Goal: Task Accomplishment & Management: Manage account settings

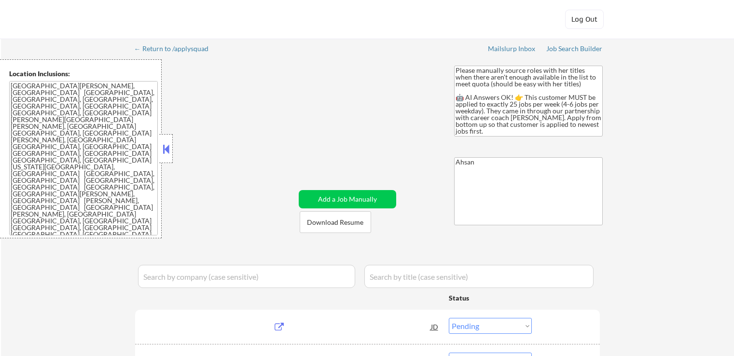
select select ""pending""
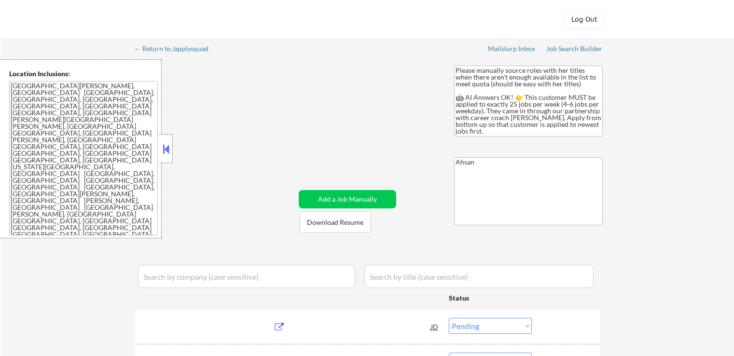
select select ""pending""
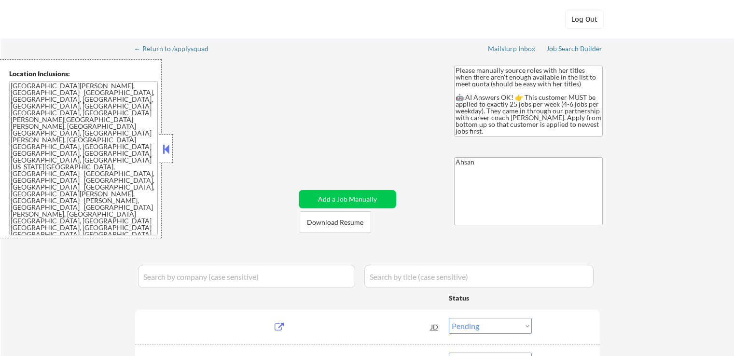
select select ""pending""
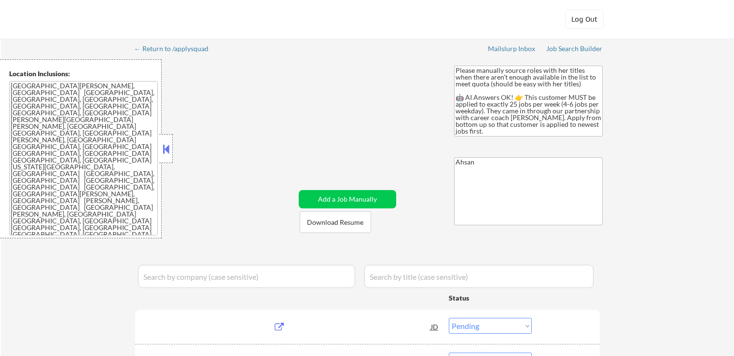
select select ""pending""
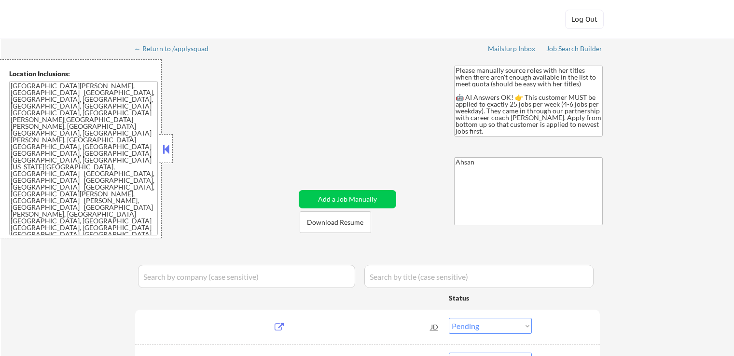
select select ""pending""
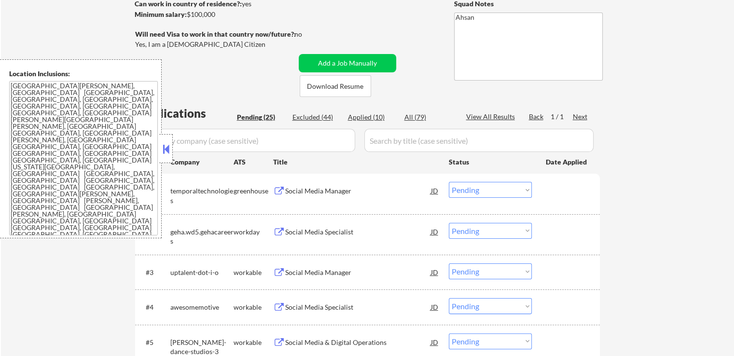
scroll to position [193, 0]
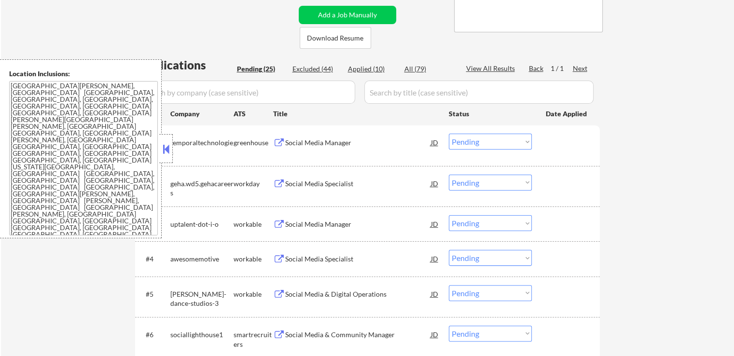
click at [299, 141] on div "Social Media Manager" at bounding box center [358, 143] width 146 height 10
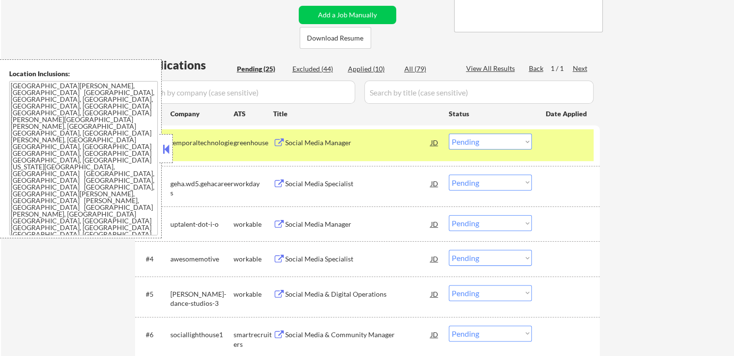
click at [291, 224] on div "Social Media Manager" at bounding box center [358, 224] width 146 height 10
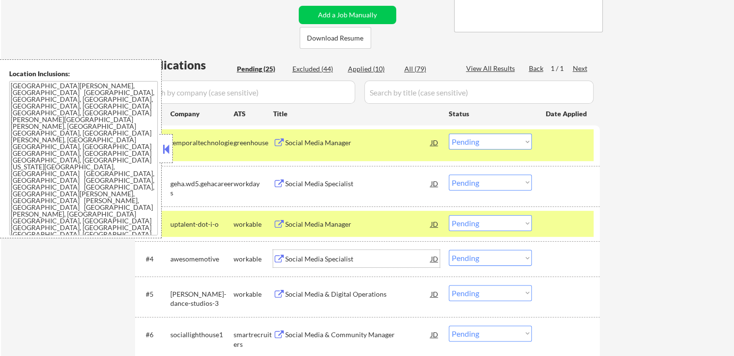
click at [294, 258] on div "Social Media Specialist" at bounding box center [358, 259] width 146 height 10
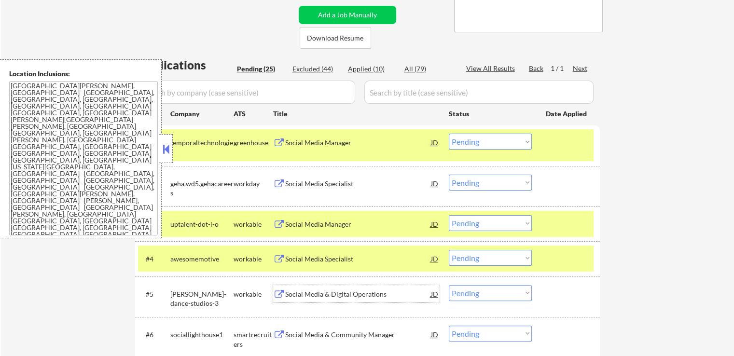
click at [308, 292] on div "Social Media & Digital Operations" at bounding box center [358, 294] width 146 height 10
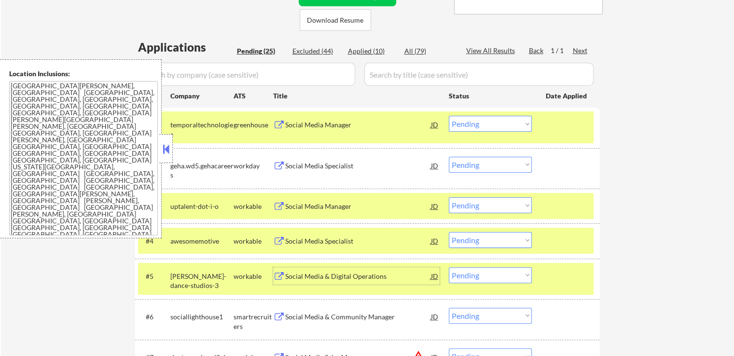
scroll to position [241, 0]
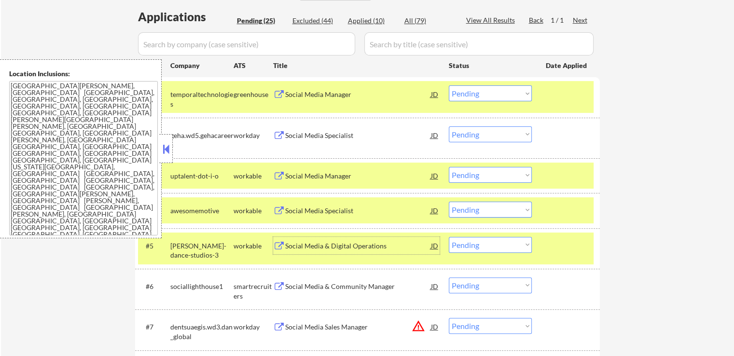
click at [476, 95] on select "Choose an option... Pending Applied Excluded (Questions) Excluded (Expired) Exc…" at bounding box center [490, 93] width 83 height 16
click at [449, 85] on select "Choose an option... Pending Applied Excluded (Questions) Excluded (Expired) Exc…" at bounding box center [490, 93] width 83 height 16
select select ""pending""
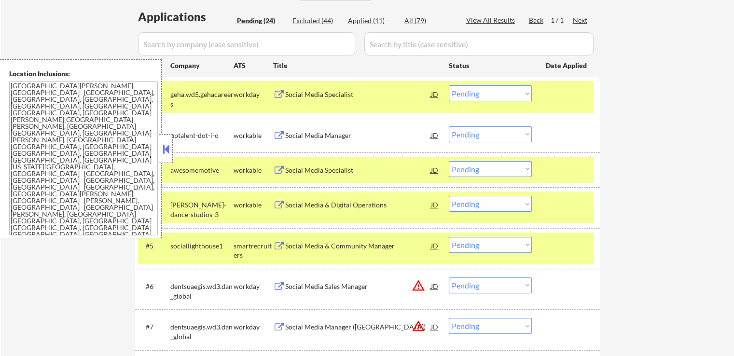
scroll to position [289, 0]
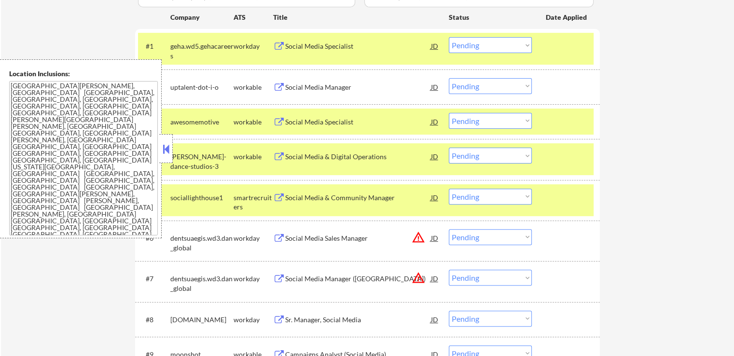
click at [477, 86] on select "Choose an option... Pending Applied Excluded (Questions) Excluded (Expired) Exc…" at bounding box center [490, 86] width 83 height 16
click at [449, 78] on select "Choose an option... Pending Applied Excluded (Questions) Excluded (Expired) Exc…" at bounding box center [490, 86] width 83 height 16
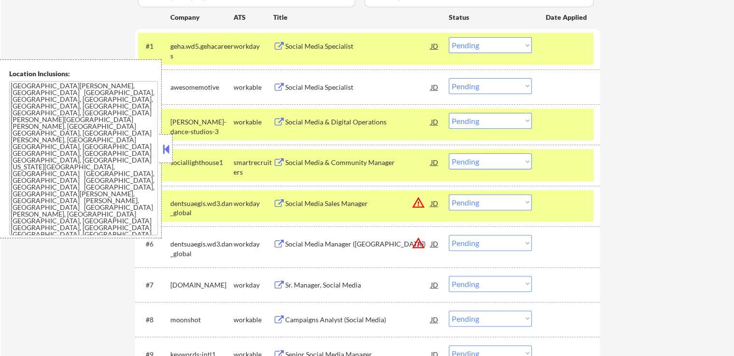
drag, startPoint x: 473, startPoint y: 87, endPoint x: 478, endPoint y: 93, distance: 8.2
click at [475, 87] on select "Choose an option... Pending Applied Excluded (Questions) Excluded (Expired) Exc…" at bounding box center [490, 86] width 83 height 16
click at [449, 78] on select "Choose an option... Pending Applied Excluded (Questions) Excluded (Expired) Exc…" at bounding box center [490, 86] width 83 height 16
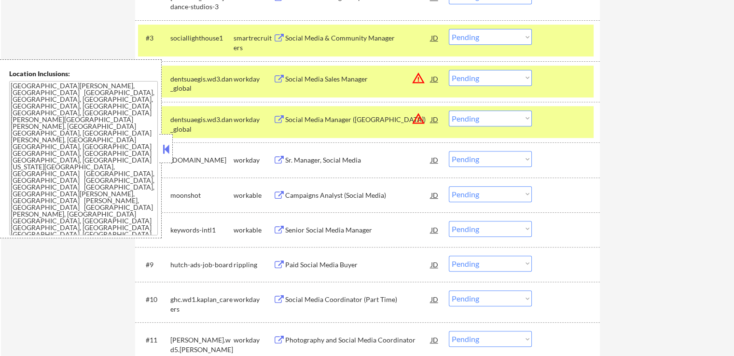
scroll to position [338, 0]
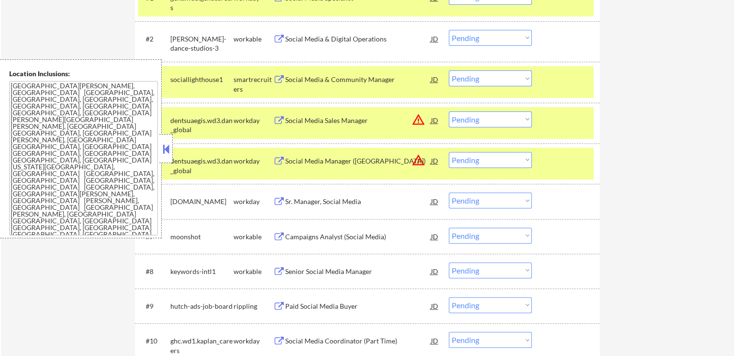
drag, startPoint x: 486, startPoint y: 35, endPoint x: 486, endPoint y: 42, distance: 7.2
click at [486, 35] on select "Choose an option... Pending Applied Excluded (Questions) Excluded (Expired) Exc…" at bounding box center [490, 38] width 83 height 16
click at [449, 30] on select "Choose an option... Pending Applied Excluded (Questions) Excluded (Expired) Exc…" at bounding box center [490, 38] width 83 height 16
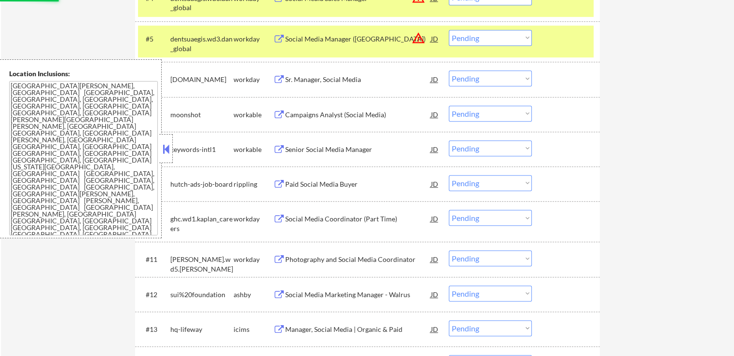
scroll to position [530, 0]
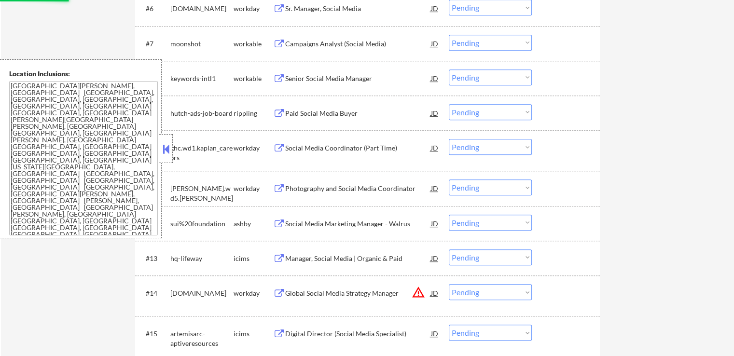
select select ""pending""
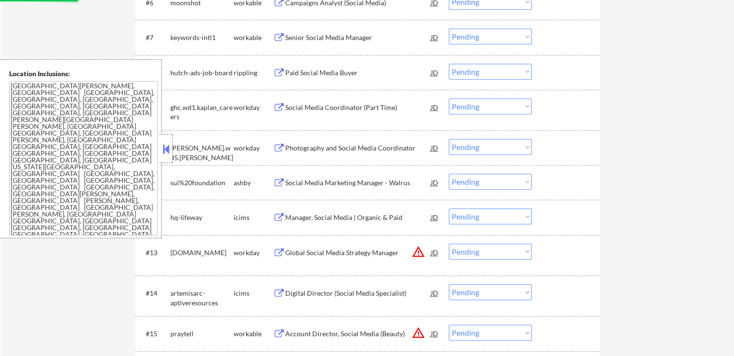
click at [313, 177] on div "Social Media Marketing Manager - Walrus" at bounding box center [358, 182] width 146 height 17
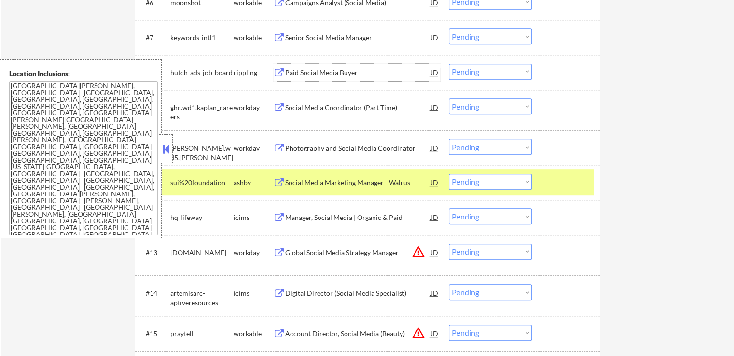
click at [302, 73] on div "Paid Social Media Buyer" at bounding box center [358, 73] width 146 height 10
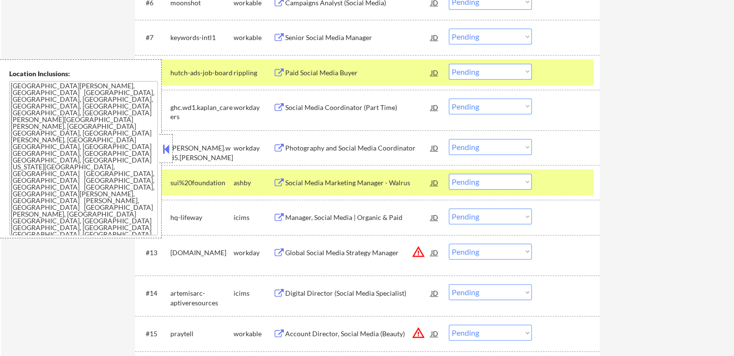
click at [307, 43] on div "Senior Social Media Manager" at bounding box center [358, 36] width 146 height 17
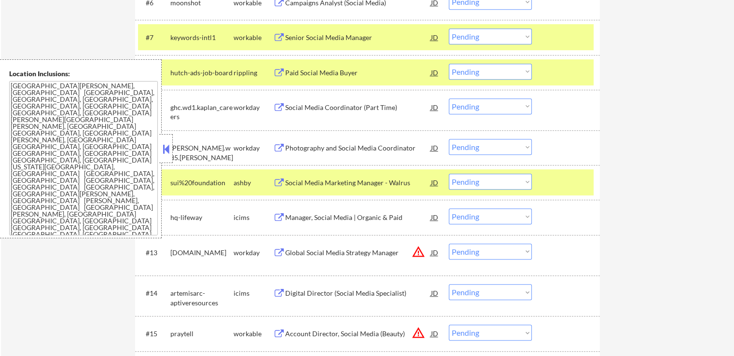
click at [305, 5] on div "Campaigns Analyst (Social Media)" at bounding box center [358, 3] width 146 height 10
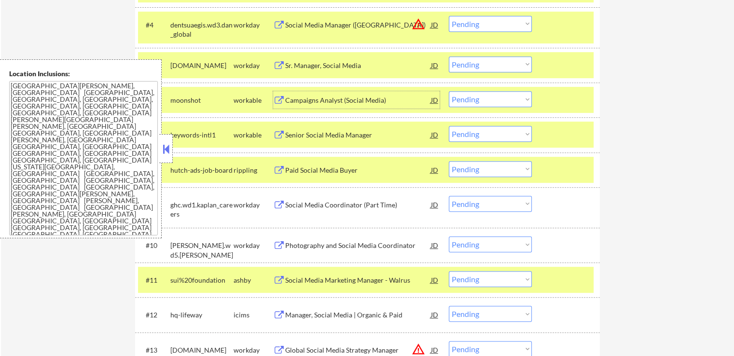
scroll to position [434, 0]
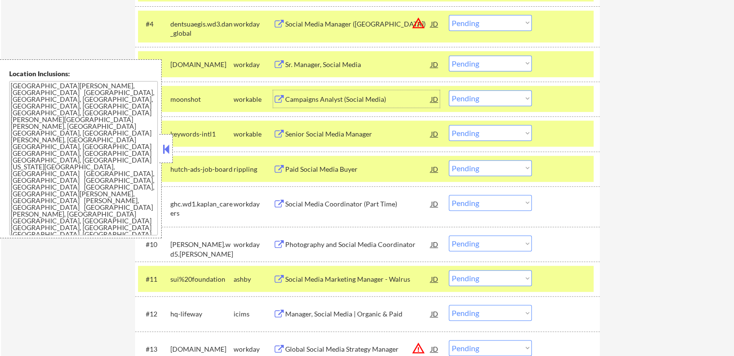
click at [294, 165] on div "Paid Social Media Buyer" at bounding box center [358, 169] width 146 height 10
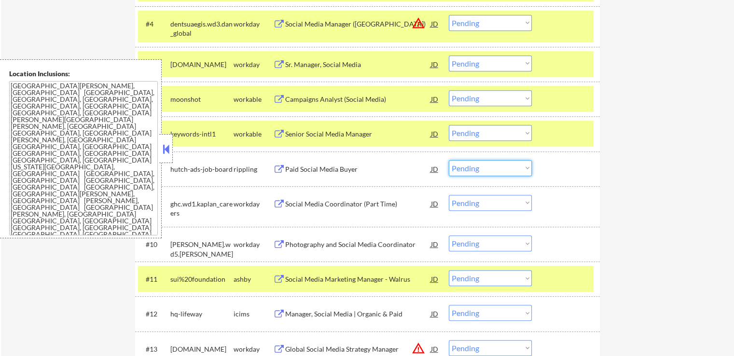
drag, startPoint x: 477, startPoint y: 167, endPoint x: 477, endPoint y: 174, distance: 6.8
click at [477, 167] on select "Choose an option... Pending Applied Excluded (Questions) Excluded (Expired) Exc…" at bounding box center [490, 168] width 83 height 16
click at [449, 160] on select "Choose an option... Pending Applied Excluded (Questions) Excluded (Expired) Exc…" at bounding box center [490, 168] width 83 height 16
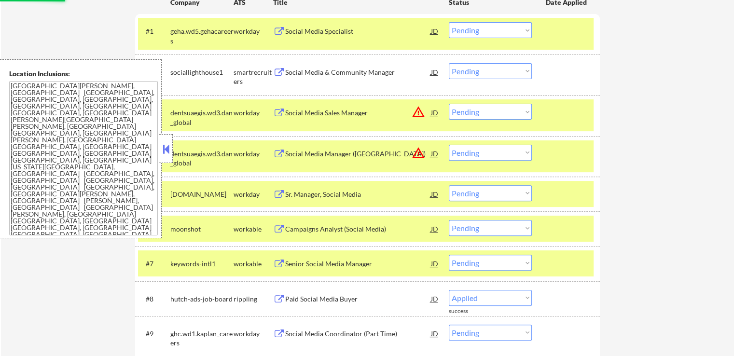
scroll to position [289, 0]
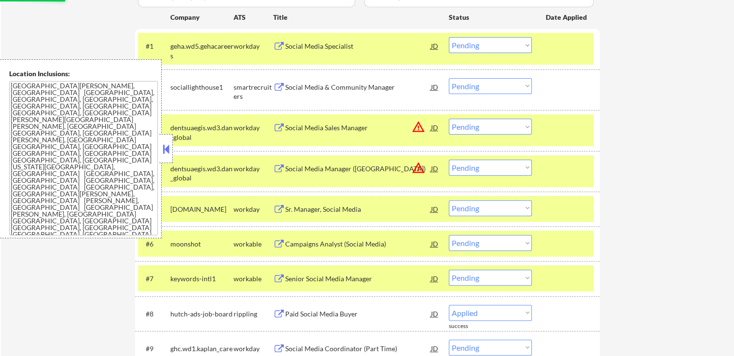
select select ""pending""
click at [309, 86] on div "Social Media & Community Manager" at bounding box center [358, 87] width 146 height 10
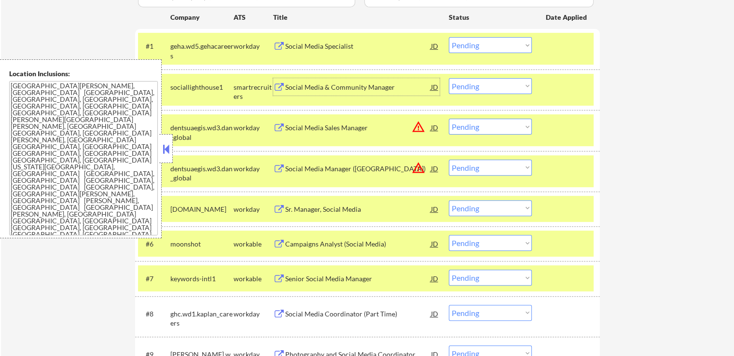
click at [489, 89] on select "Choose an option... Pending Applied Excluded (Questions) Excluded (Expired) Exc…" at bounding box center [490, 86] width 83 height 16
click at [449, 78] on select "Choose an option... Pending Applied Excluded (Questions) Excluded (Expired) Exc…" at bounding box center [490, 86] width 83 height 16
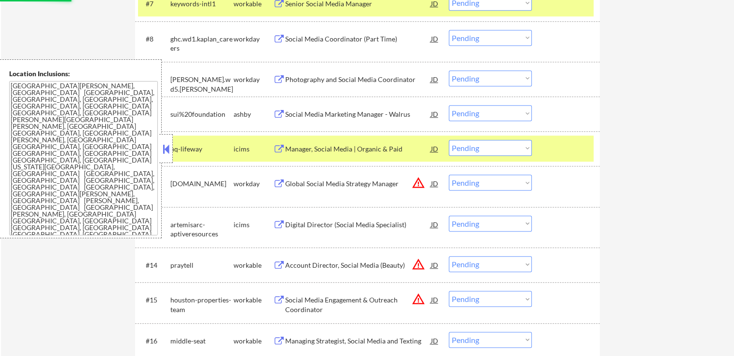
scroll to position [579, 0]
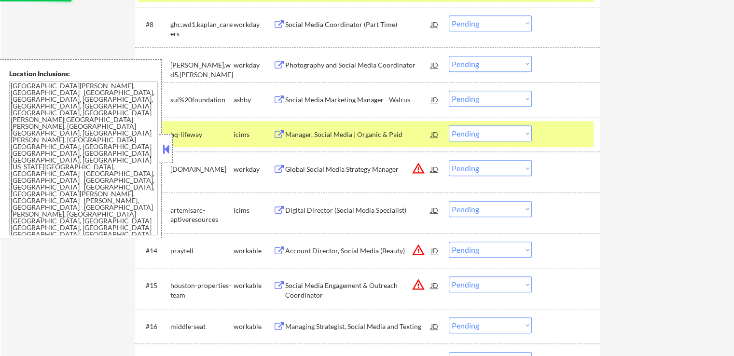
select select ""pending""
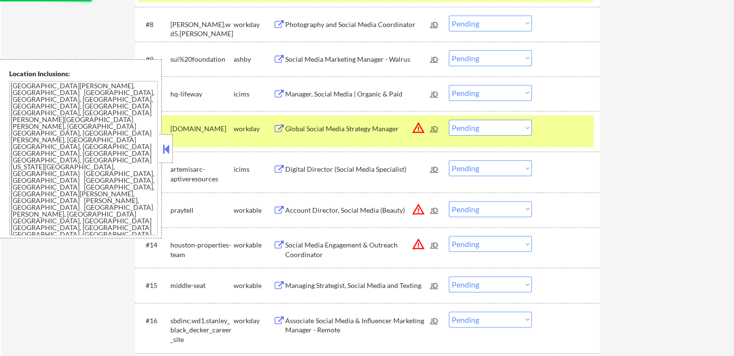
click at [475, 130] on select "Choose an option... Pending Applied Excluded (Questions) Excluded (Expired) Exc…" at bounding box center [490, 128] width 83 height 16
click at [449, 120] on select "Choose an option... Pending Applied Excluded (Questions) Excluded (Expired) Exc…" at bounding box center [490, 128] width 83 height 16
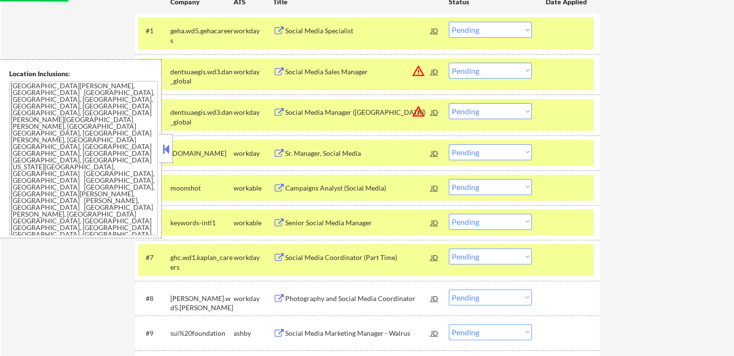
scroll to position [338, 0]
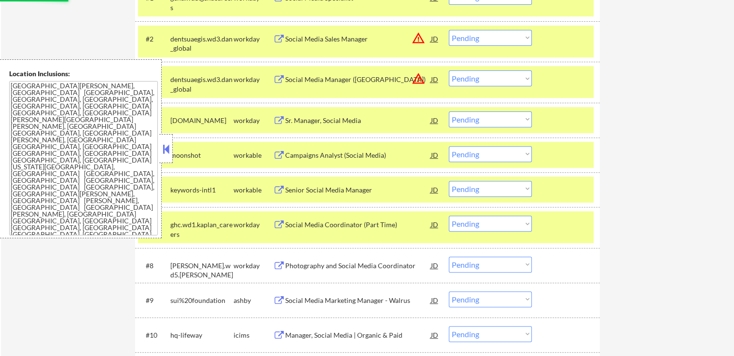
select select ""pending""
click at [480, 72] on select "Choose an option... Pending Applied Excluded (Questions) Excluded (Expired) Exc…" at bounding box center [490, 78] width 83 height 16
click at [449, 70] on select "Choose an option... Pending Applied Excluded (Questions) Excluded (Expired) Exc…" at bounding box center [490, 78] width 83 height 16
click at [484, 40] on select "Choose an option... Pending Applied Excluded (Questions) Excluded (Expired) Exc…" at bounding box center [490, 38] width 83 height 16
select select ""pending""
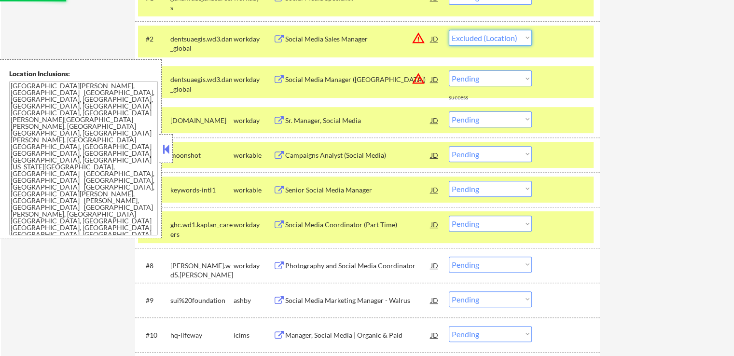
click at [449, 30] on select "Choose an option... Pending Applied Excluded (Questions) Excluded (Expired) Exc…" at bounding box center [490, 38] width 83 height 16
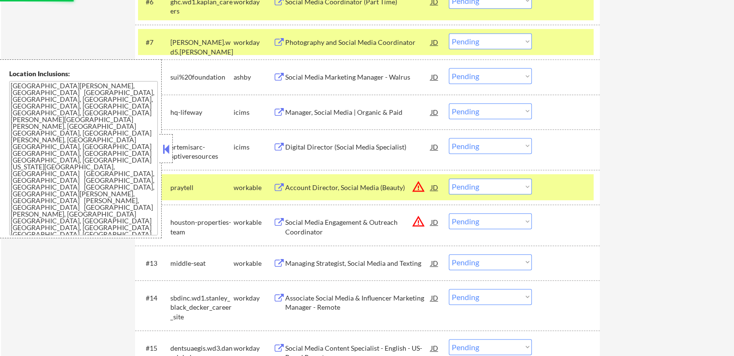
select select ""pending""
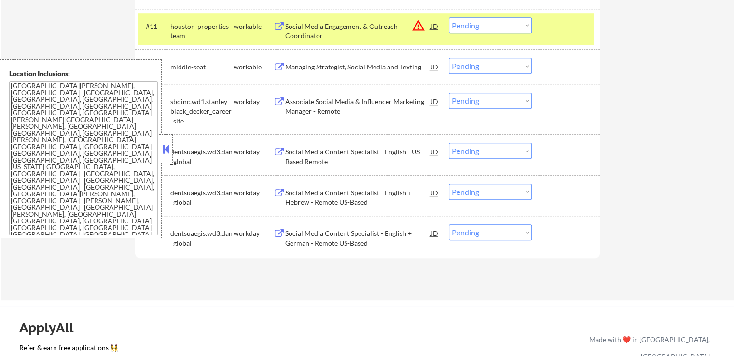
scroll to position [627, 0]
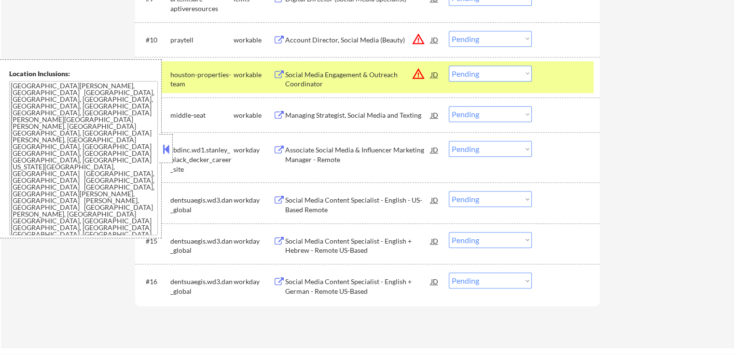
click at [333, 113] on div "Managing Strategist, Social Media and Texting" at bounding box center [358, 115] width 146 height 10
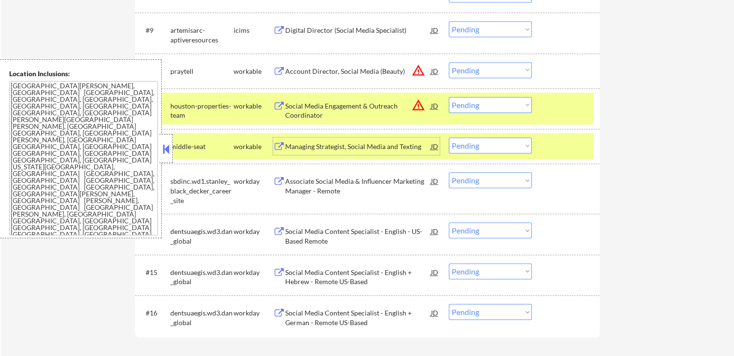
scroll to position [579, 0]
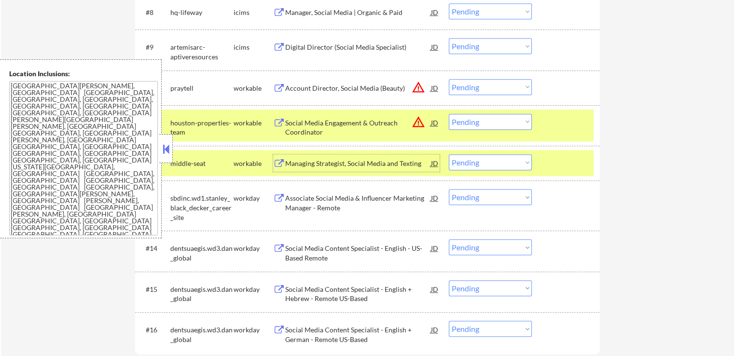
click at [314, 130] on div "Social Media Engagement & Outreach Coordinator" at bounding box center [358, 127] width 146 height 19
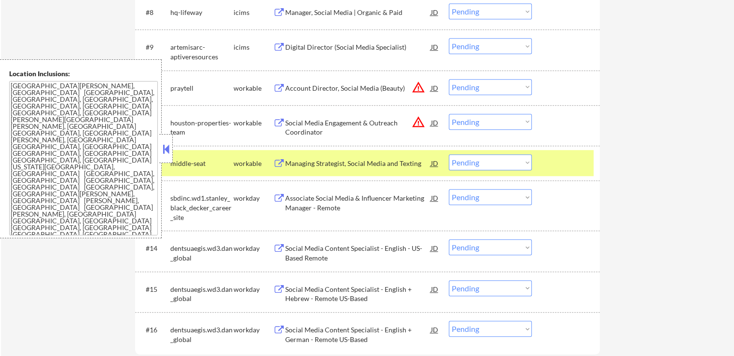
click at [323, 92] on div "Account Director, Social Media (Beauty)" at bounding box center [358, 88] width 146 height 10
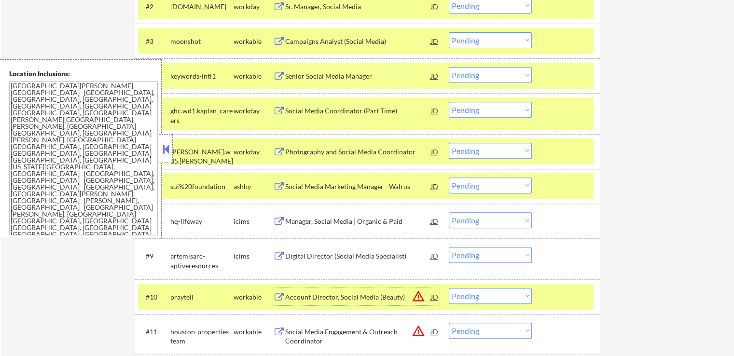
scroll to position [434, 0]
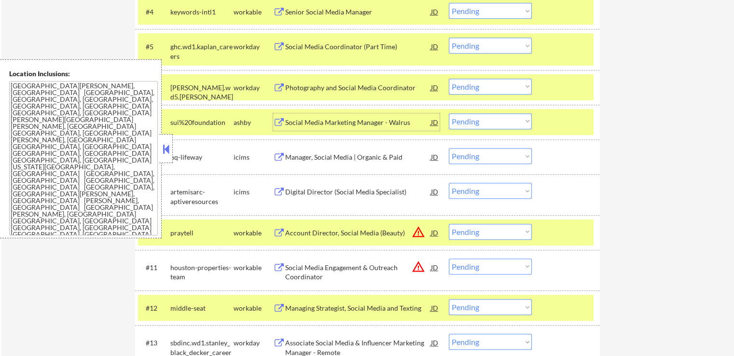
click at [307, 125] on div "Social Media Marketing Manager - Walrus" at bounding box center [358, 123] width 146 height 10
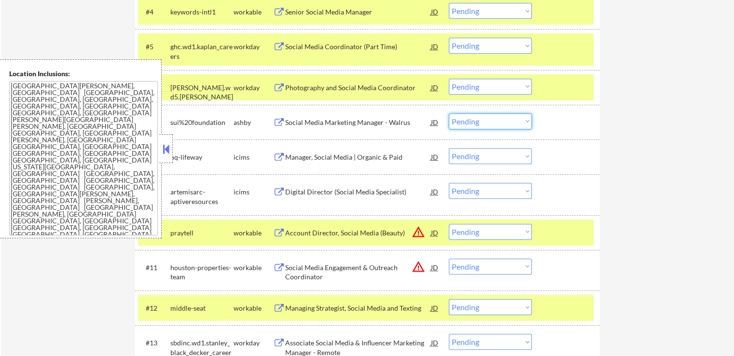
click at [486, 123] on select "Choose an option... Pending Applied Excluded (Questions) Excluded (Expired) Exc…" at bounding box center [490, 121] width 83 height 16
click at [449, 113] on select "Choose an option... Pending Applied Excluded (Questions) Excluded (Expired) Exc…" at bounding box center [490, 121] width 83 height 16
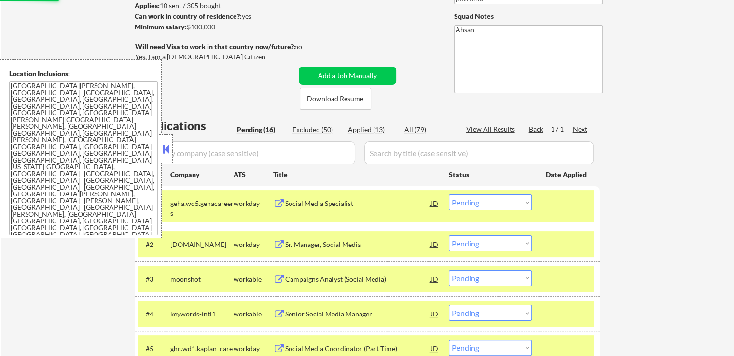
scroll to position [48, 0]
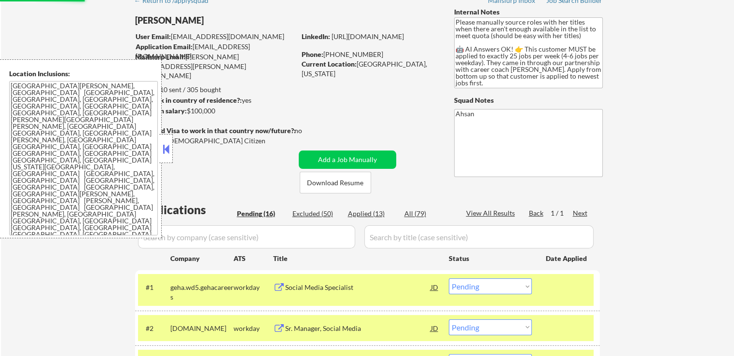
select select ""pending""
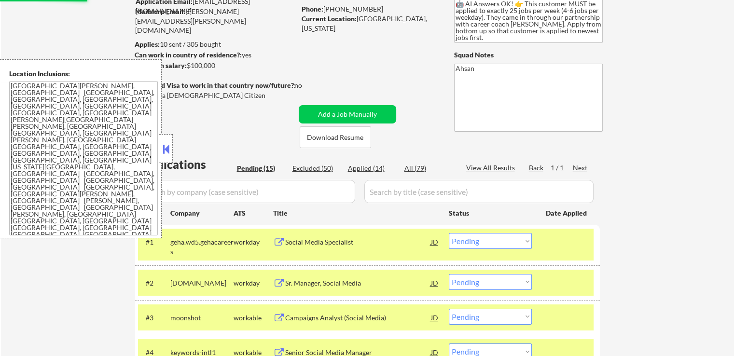
scroll to position [145, 0]
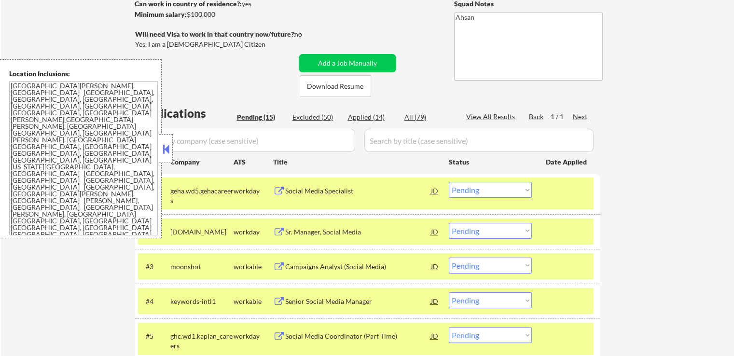
click at [297, 230] on div "Sr. Manager, Social Media" at bounding box center [358, 232] width 146 height 10
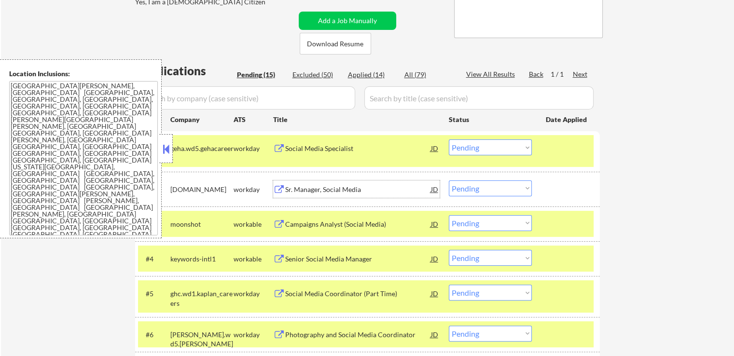
scroll to position [241, 0]
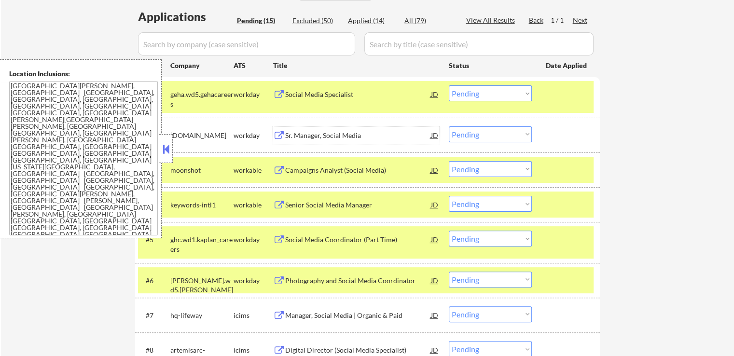
click at [292, 160] on div "#3 moonshot workable Campaigns Analyst (Social Media) JD warning_amber Choose a…" at bounding box center [365, 170] width 455 height 26
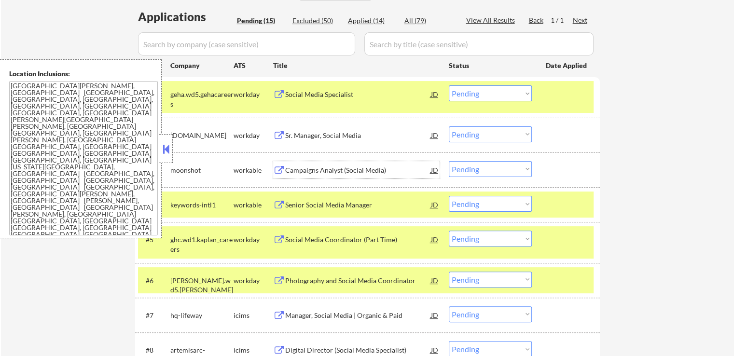
click at [297, 169] on div "Campaigns Analyst (Social Media)" at bounding box center [358, 170] width 146 height 10
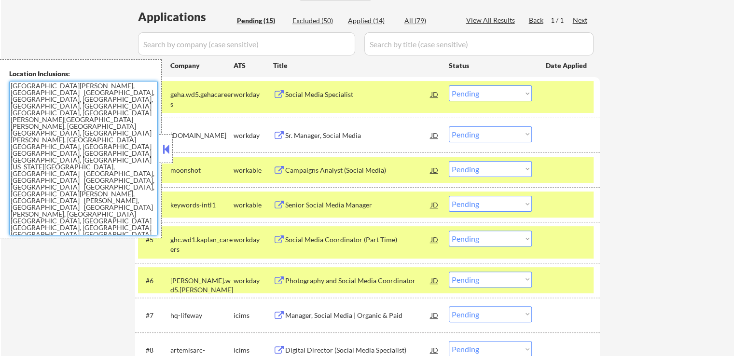
drag, startPoint x: 33, startPoint y: 140, endPoint x: 0, endPoint y: 82, distance: 66.8
click at [0, 82] on div "Location Inclusions: [GEOGRAPHIC_DATA][PERSON_NAME], [GEOGRAPHIC_DATA] [GEOGRAP…" at bounding box center [81, 148] width 162 height 179
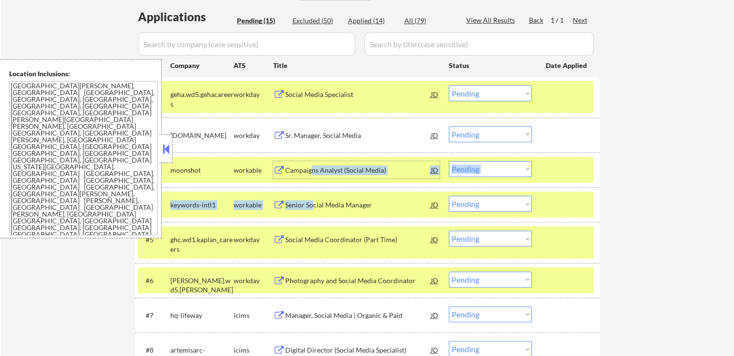
drag, startPoint x: 310, startPoint y: 171, endPoint x: 313, endPoint y: 208, distance: 37.2
click at [311, 202] on div "Senior Social Media Manager" at bounding box center [358, 205] width 146 height 10
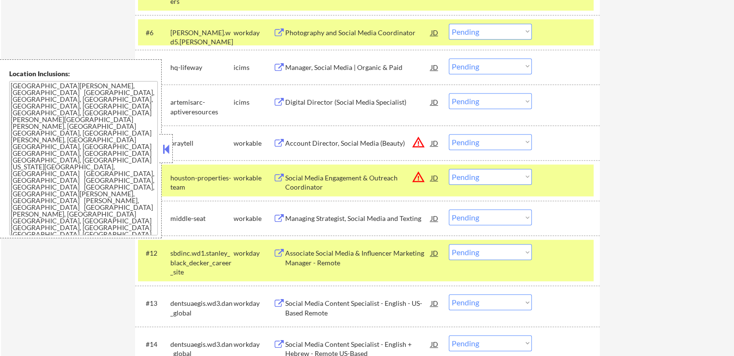
scroll to position [530, 0]
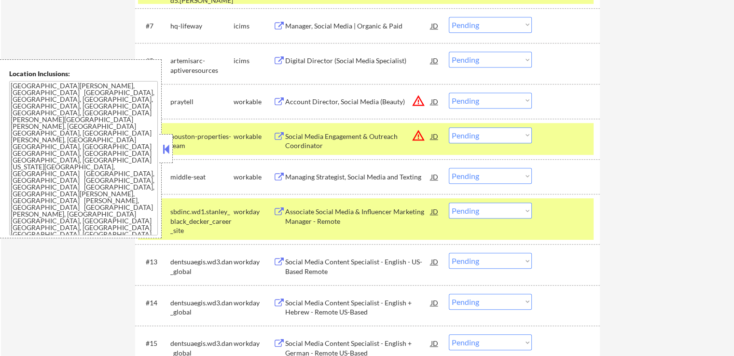
click at [327, 173] on div "Managing Strategist, Social Media and Texting" at bounding box center [358, 177] width 146 height 10
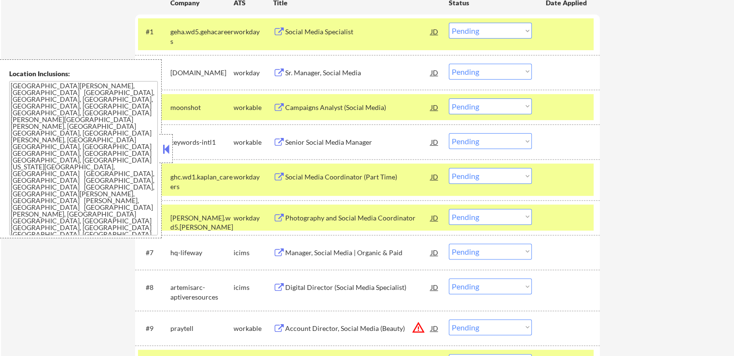
scroll to position [289, 0]
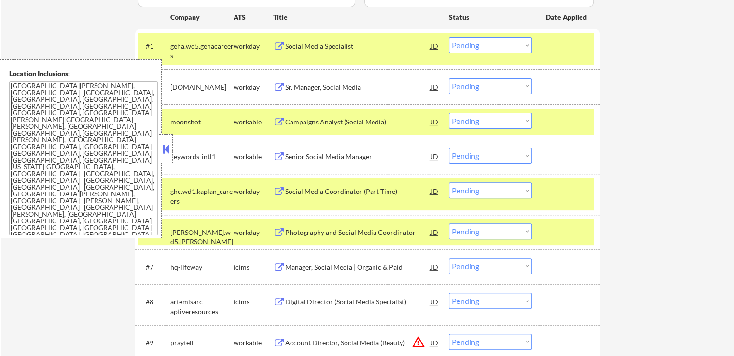
click at [326, 153] on div "Senior Social Media Manager" at bounding box center [358, 157] width 146 height 10
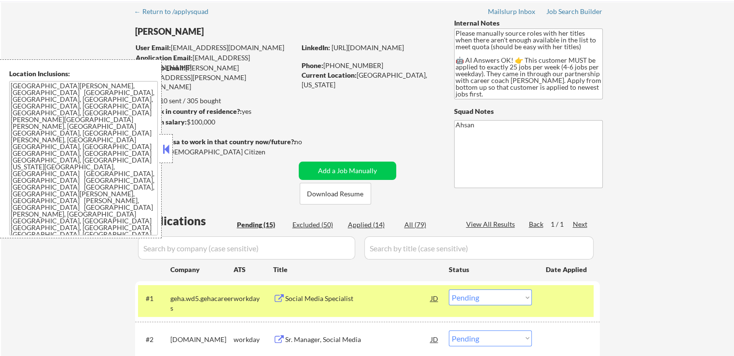
scroll to position [0, 0]
